Goal: Information Seeking & Learning: Learn about a topic

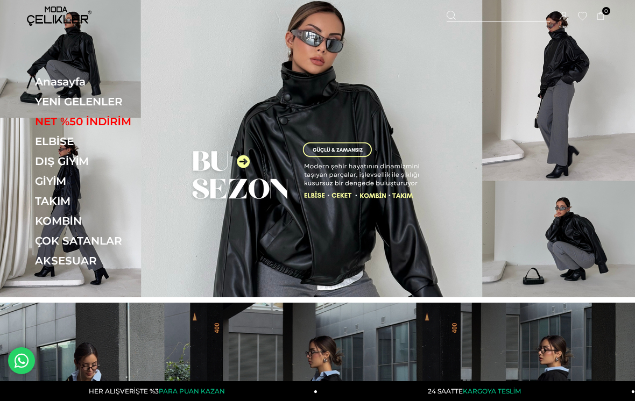
click at [0, 0] on link "[MEDICAL_DATA] Elbise" at bounding box center [0, 0] width 0 height 0
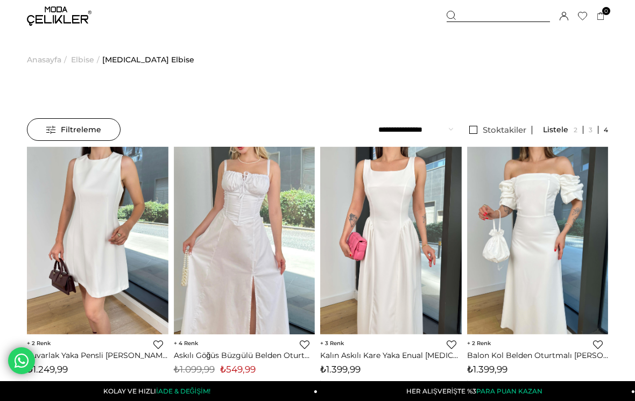
click at [120, 54] on span "[MEDICAL_DATA] Elbise" at bounding box center [148, 59] width 92 height 55
click at [89, 59] on span "Elbise" at bounding box center [82, 59] width 23 height 55
click at [84, 61] on span "Elbise" at bounding box center [82, 59] width 23 height 55
click at [130, 55] on span "[MEDICAL_DATA] Elbise" at bounding box center [148, 59] width 92 height 55
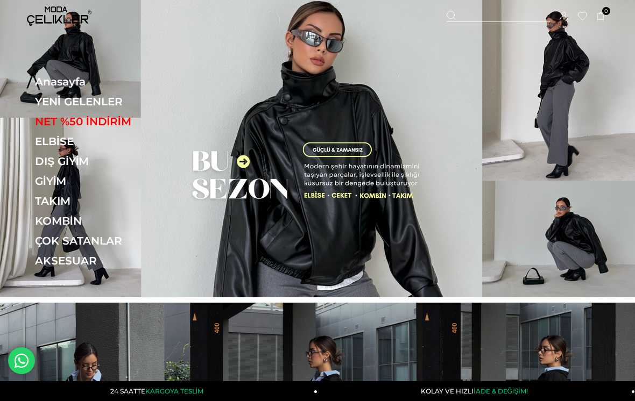
click at [0, 0] on link "[PERSON_NAME]" at bounding box center [0, 0] width 0 height 0
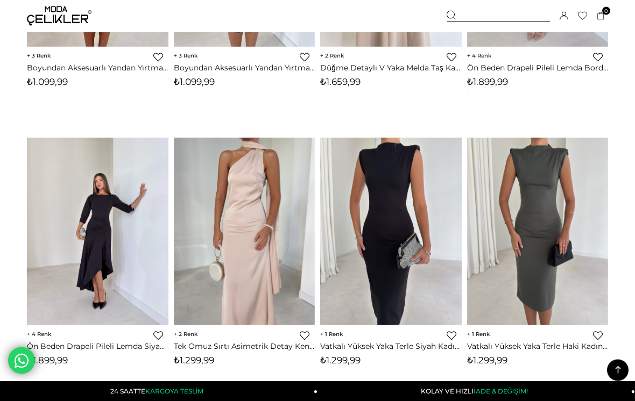
scroll to position [1678, 0]
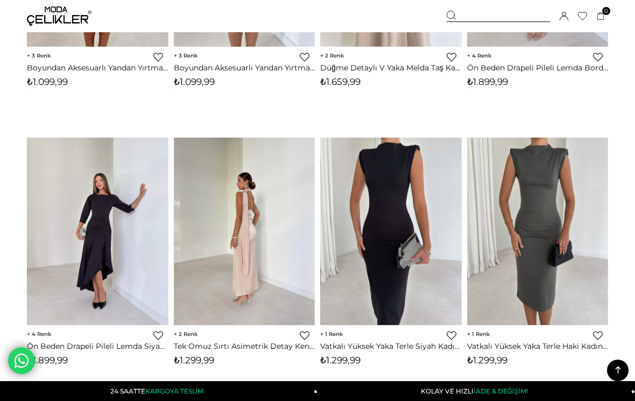
click at [263, 295] on img at bounding box center [244, 231] width 141 height 188
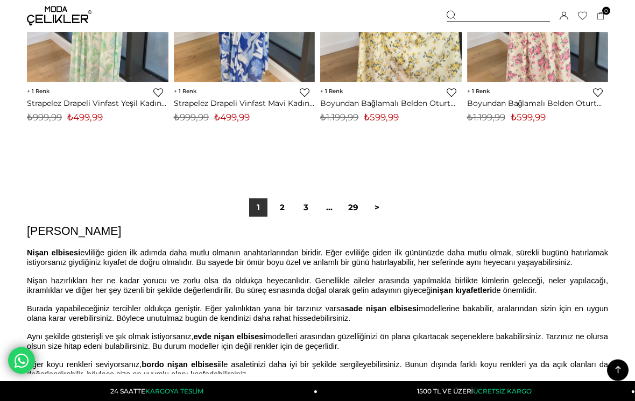
click at [276, 214] on link "2" at bounding box center [282, 208] width 18 height 18
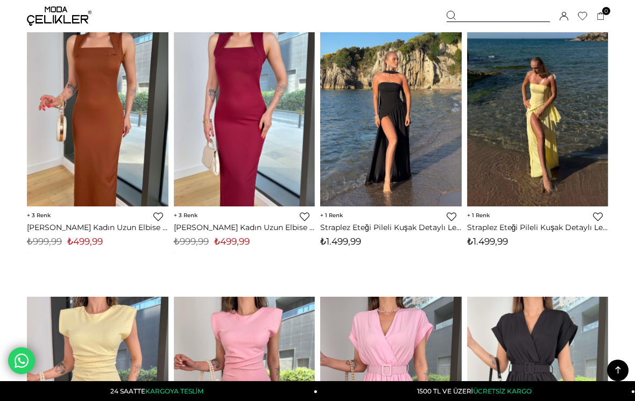
scroll to position [685, 0]
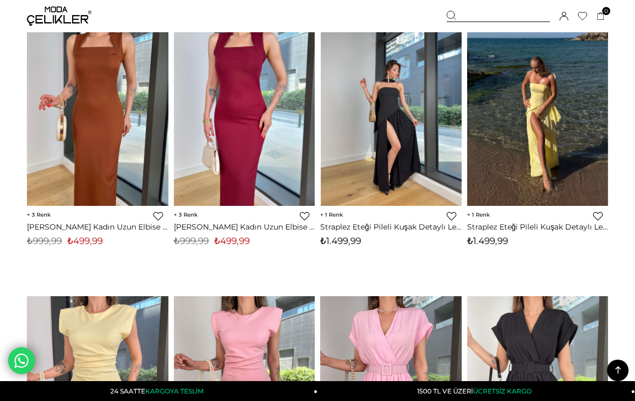
click at [429, 178] on img at bounding box center [390, 112] width 141 height 188
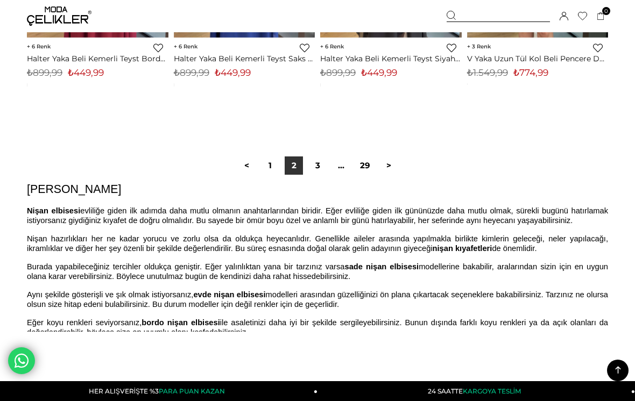
click at [326, 163] on link "3" at bounding box center [317, 166] width 18 height 18
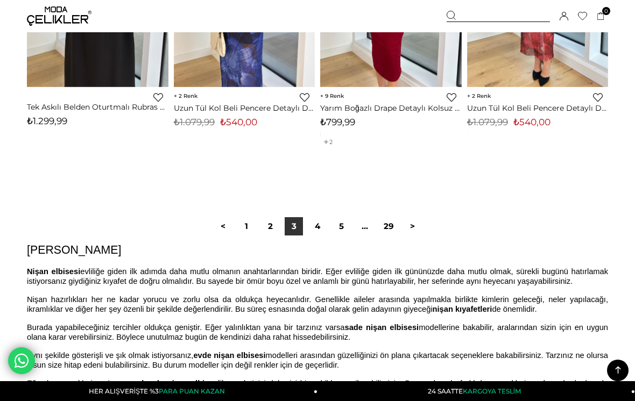
click at [325, 225] on link "4" at bounding box center [317, 226] width 18 height 18
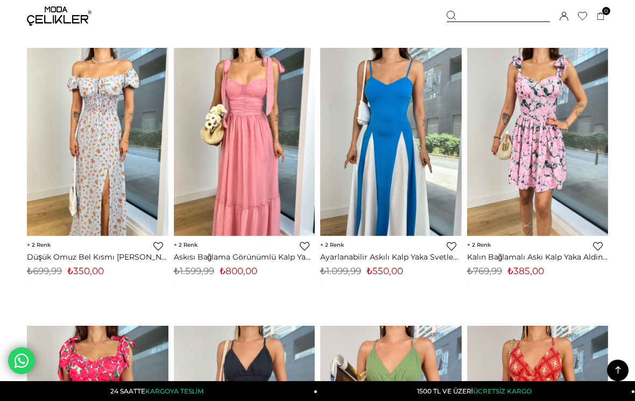
scroll to position [934, 0]
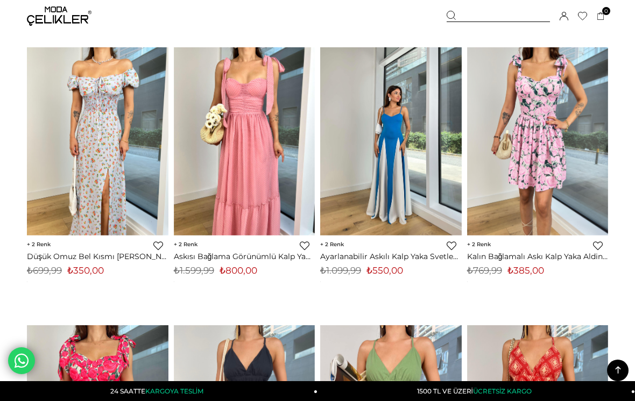
click at [424, 178] on img at bounding box center [390, 141] width 141 height 188
click at [429, 169] on img at bounding box center [390, 141] width 141 height 188
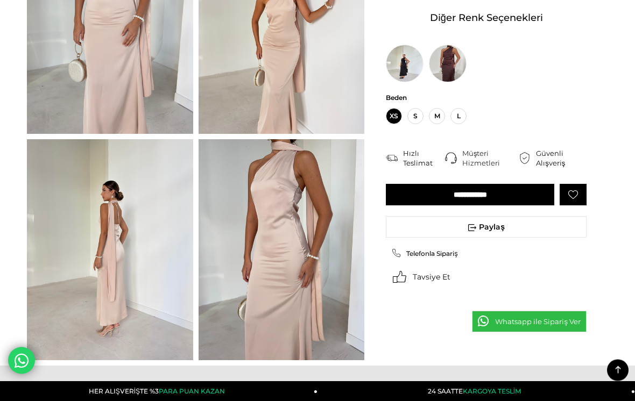
scroll to position [173, 0]
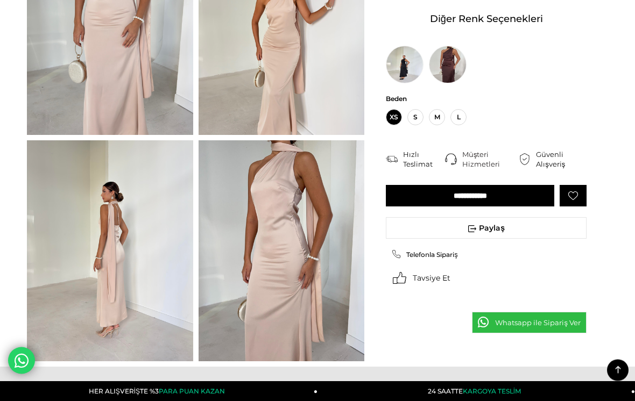
click at [439, 70] on img at bounding box center [448, 65] width 38 height 38
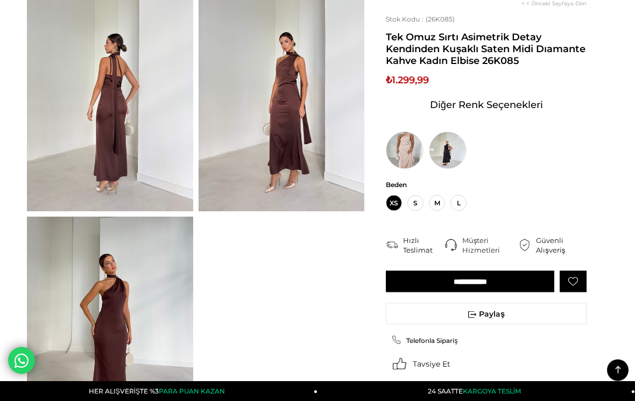
scroll to position [321, 0]
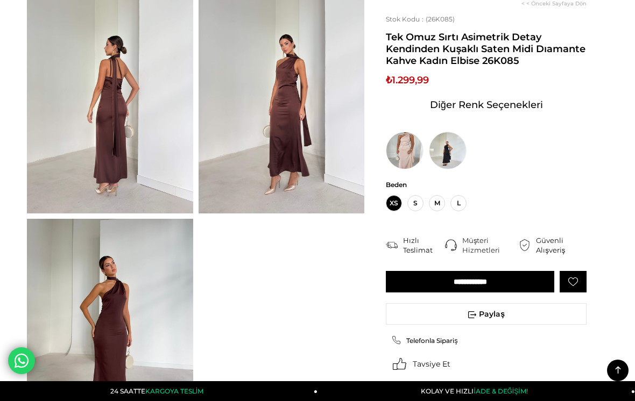
click at [153, 179] on img at bounding box center [110, 102] width 166 height 221
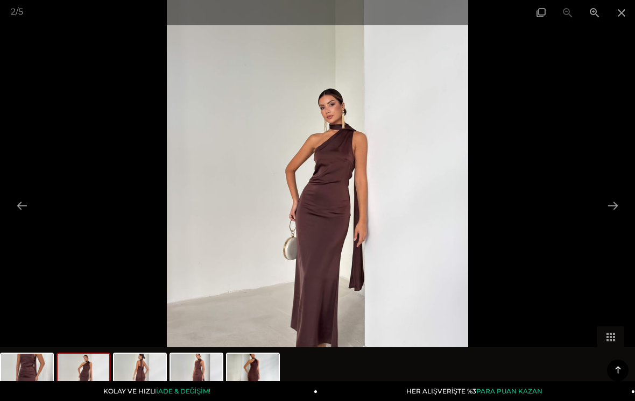
click at [628, 10] on span at bounding box center [621, 12] width 27 height 25
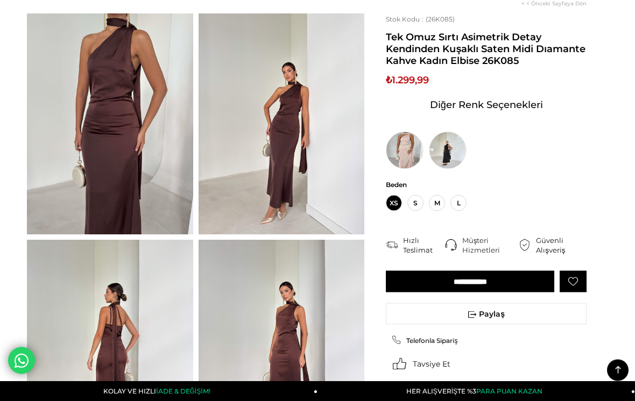
scroll to position [0, 0]
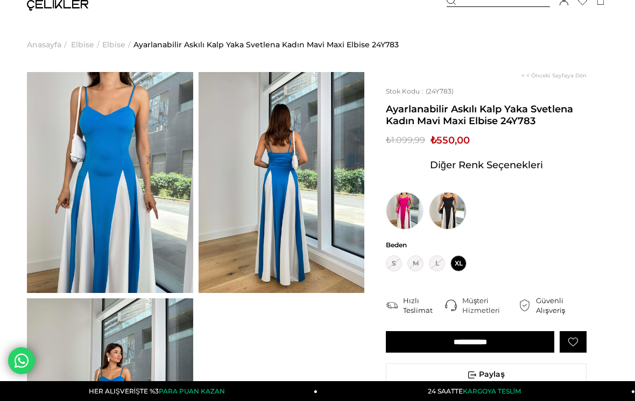
click at [451, 214] on img at bounding box center [448, 211] width 38 height 38
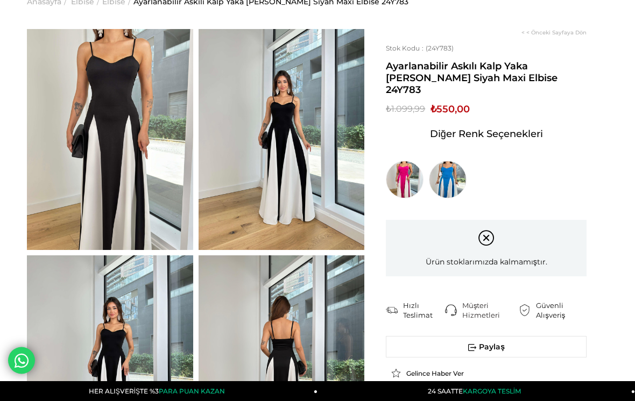
click at [330, 223] on img at bounding box center [281, 140] width 166 height 221
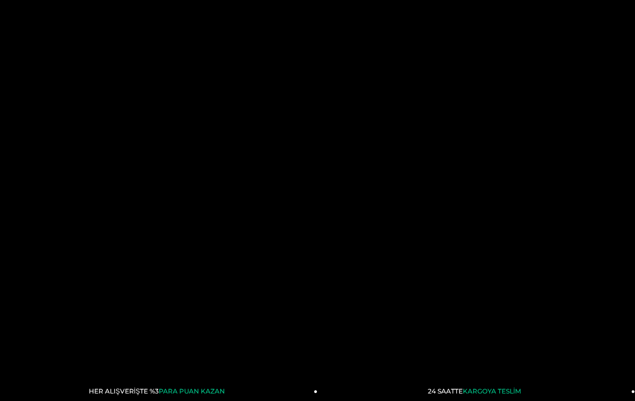
scroll to position [58, 0]
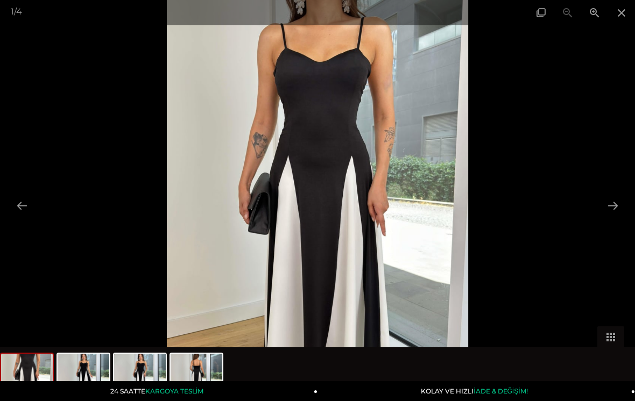
click at [631, 15] on span at bounding box center [621, 12] width 27 height 25
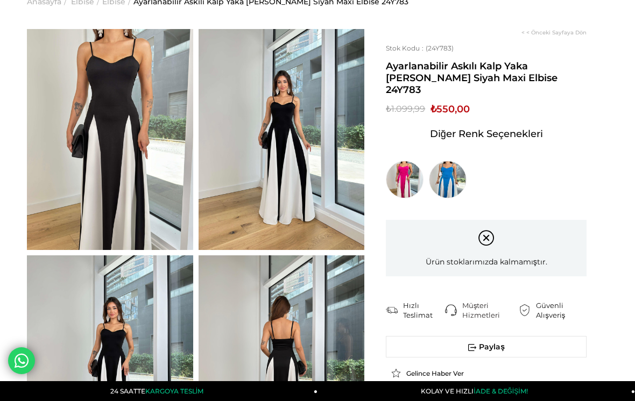
scroll to position [0, 0]
